Goal: Task Accomplishment & Management: Complete application form

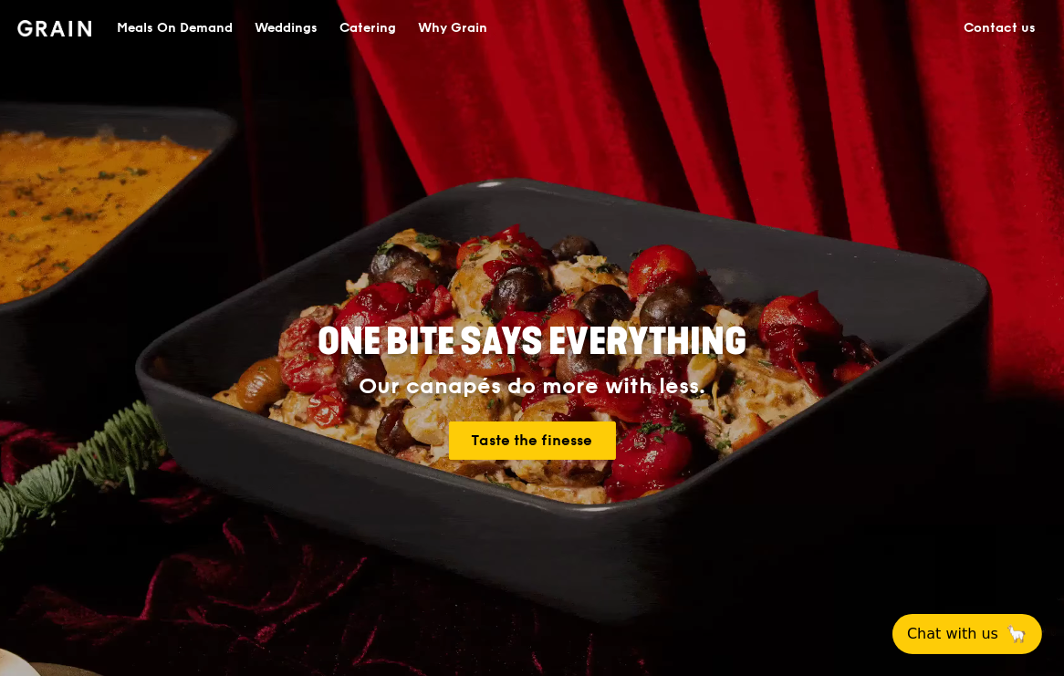
click at [381, 29] on div "Catering" at bounding box center [368, 28] width 57 height 55
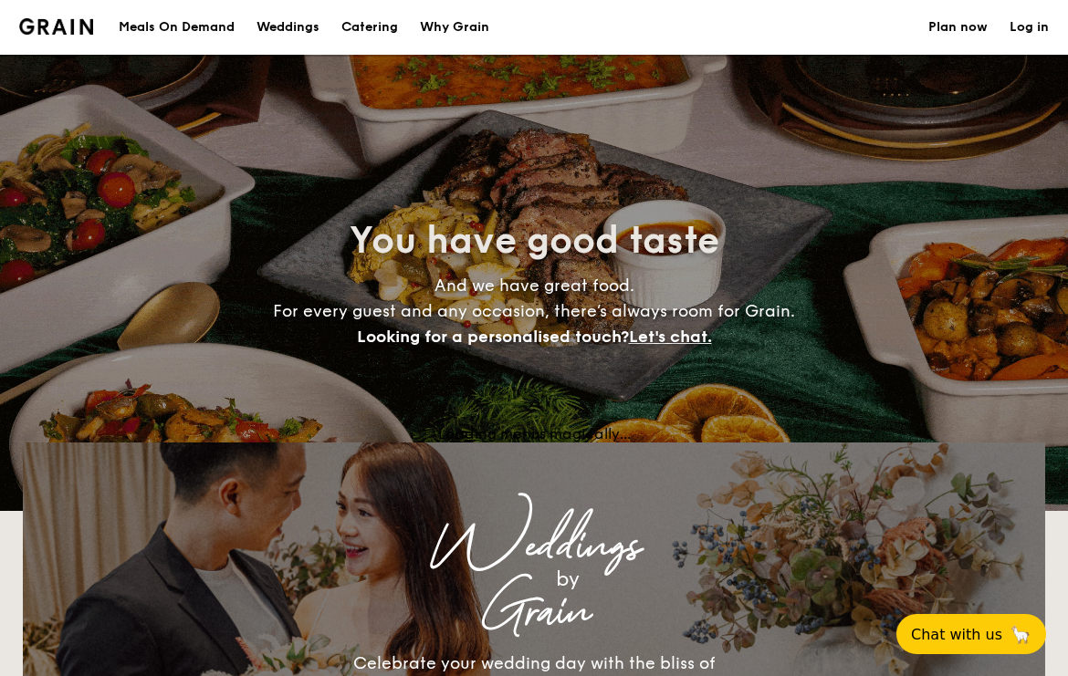
select select
